Goal: Information Seeking & Learning: Learn about a topic

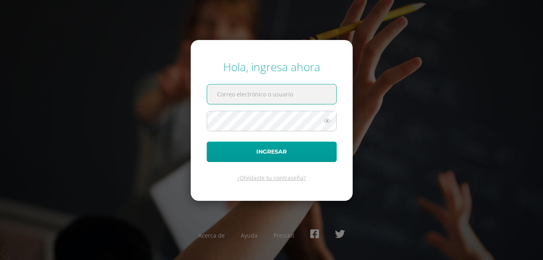
type input "[EMAIL_ADDRESS][DOMAIN_NAME]"
click at [320, 98] on input "COS00453@osoriosandoval.edu.gt" at bounding box center [271, 94] width 129 height 20
drag, startPoint x: 323, startPoint y: 98, endPoint x: 150, endPoint y: 118, distance: 174.2
click at [150, 118] on div "Hola, ingresa ahora COS00453@osoriosandoval.edu.gt Ingresar ¿Olvidaste tu contr…" at bounding box center [272, 130] width 516 height 154
paste input "COS02025105@osoriosandoval.edu.gt"
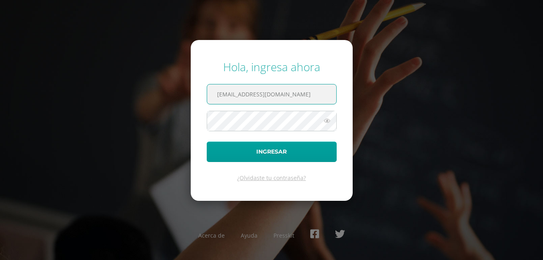
type input "COS02025105@osoriosandoval.edu.gt"
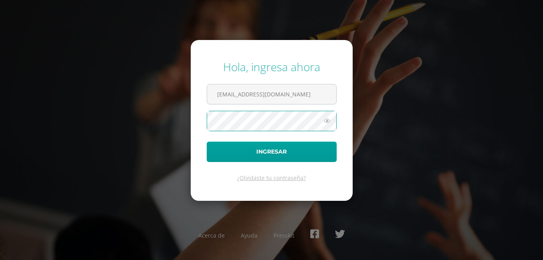
click at [152, 151] on div "Hola, ingresa ahora COS02025105@osoriosandoval.edu.gt Ingresar ¿Olvidaste tu co…" at bounding box center [272, 130] width 516 height 154
click at [207, 141] on button "Ingresar" at bounding box center [272, 151] width 130 height 20
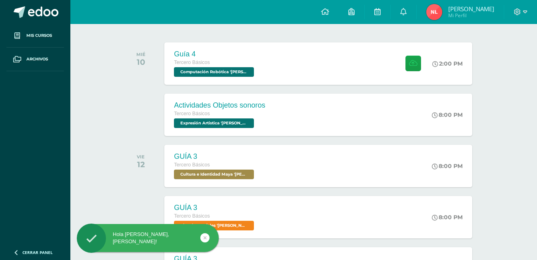
scroll to position [120, 0]
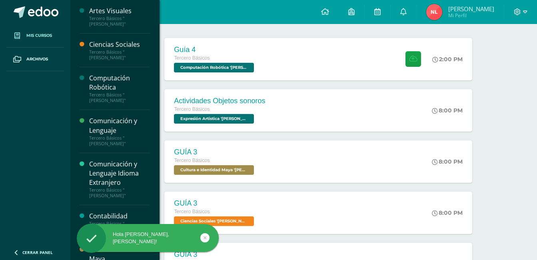
click at [31, 38] on span "Mis cursos" at bounding box center [39, 35] width 26 height 6
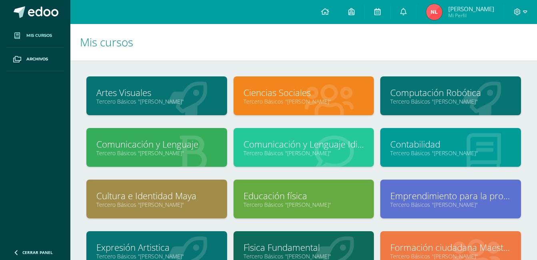
click at [484, 97] on link "Computación Robótica" at bounding box center [450, 92] width 121 height 12
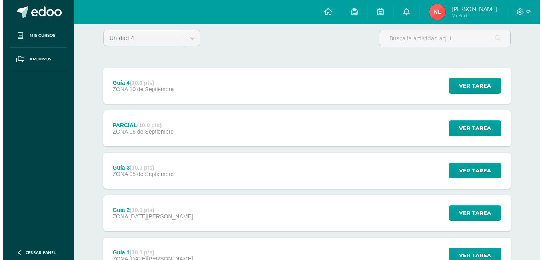
scroll to position [80, 0]
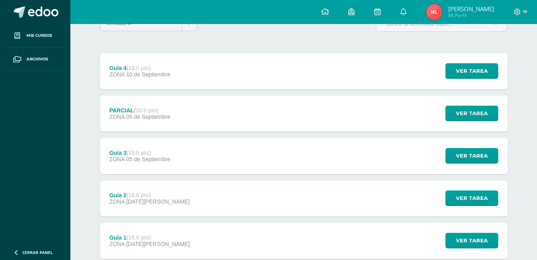
click at [500, 108] on div "Ver tarea" at bounding box center [470, 114] width 74 height 36
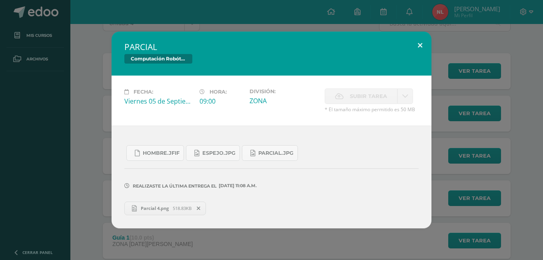
click at [416, 51] on button at bounding box center [419, 45] width 23 height 27
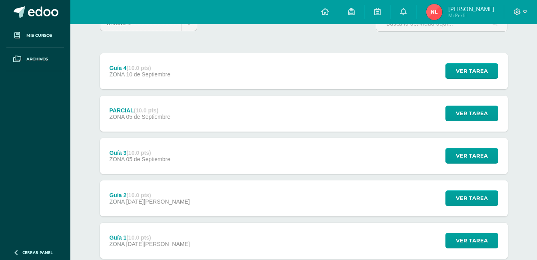
click at [476, 147] on div "Ver tarea" at bounding box center [470, 156] width 74 height 36
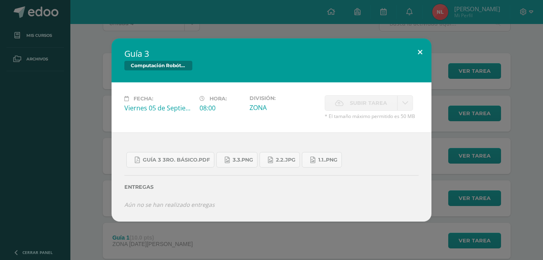
click at [420, 58] on button at bounding box center [419, 51] width 23 height 27
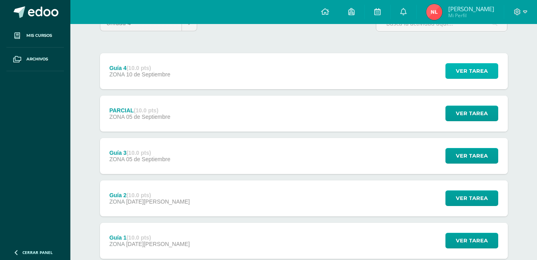
click at [477, 76] on span "Ver tarea" at bounding box center [472, 71] width 32 height 15
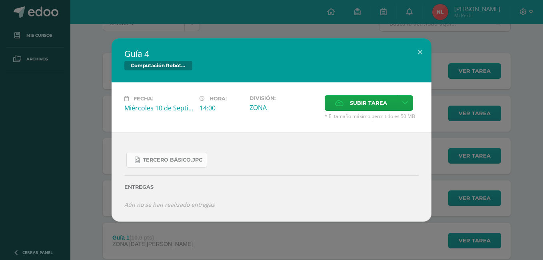
click at [177, 155] on link "Tercero Básico.jpg" at bounding box center [166, 160] width 81 height 16
